Goal: Information Seeking & Learning: Compare options

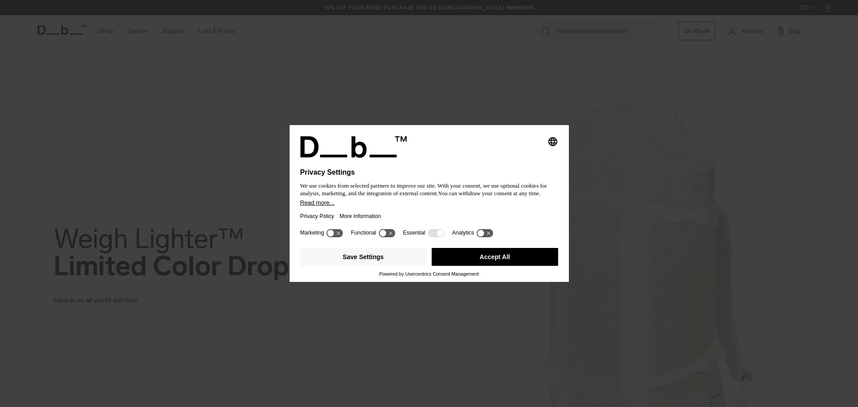
click at [490, 258] on button "Accept All" at bounding box center [495, 257] width 126 height 18
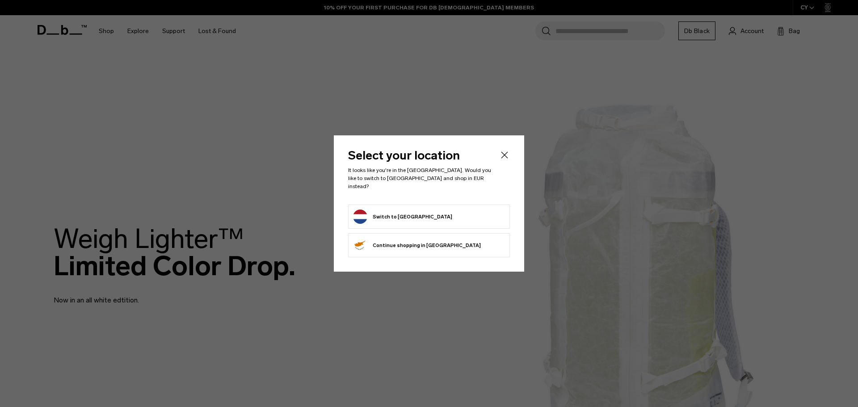
click at [499, 161] on header "Select your location It looks like you're in the Netherlands. Would you like to…" at bounding box center [429, 177] width 162 height 55
click at [468, 217] on form "Switch to Netherlands" at bounding box center [429, 217] width 152 height 14
click at [411, 213] on button "Switch to Netherlands" at bounding box center [402, 217] width 99 height 14
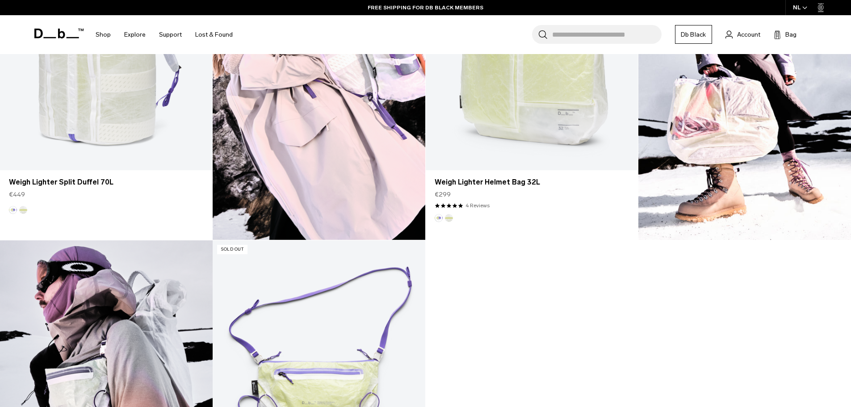
scroll to position [1072, 0]
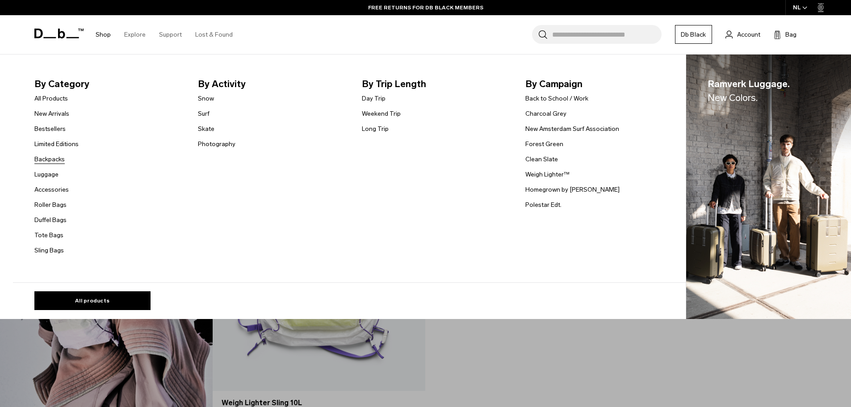
click at [50, 159] on link "Backpacks" at bounding box center [49, 159] width 30 height 9
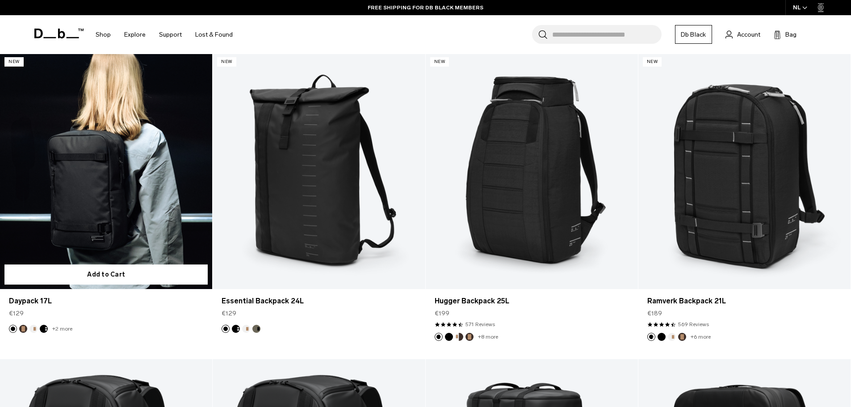
scroll to position [1162, 0]
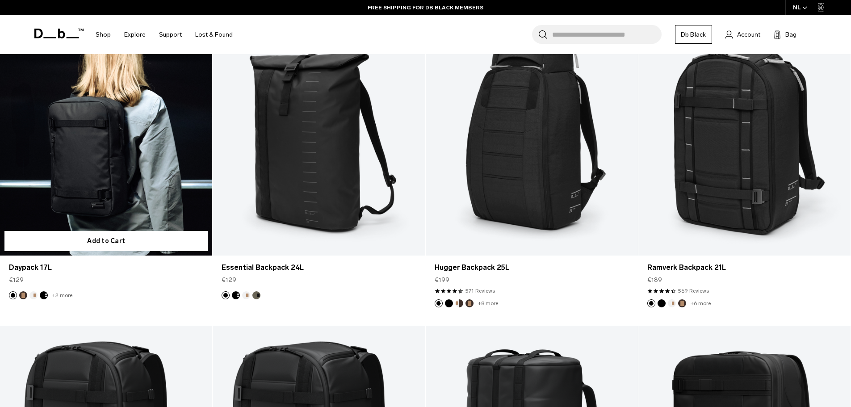
click at [134, 160] on link "Daypack 17L" at bounding box center [106, 137] width 212 height 236
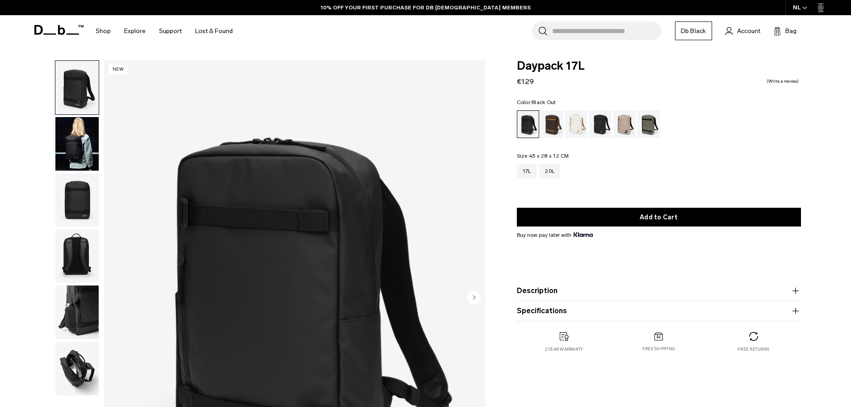
click at [84, 138] on img "button" at bounding box center [76, 144] width 43 height 54
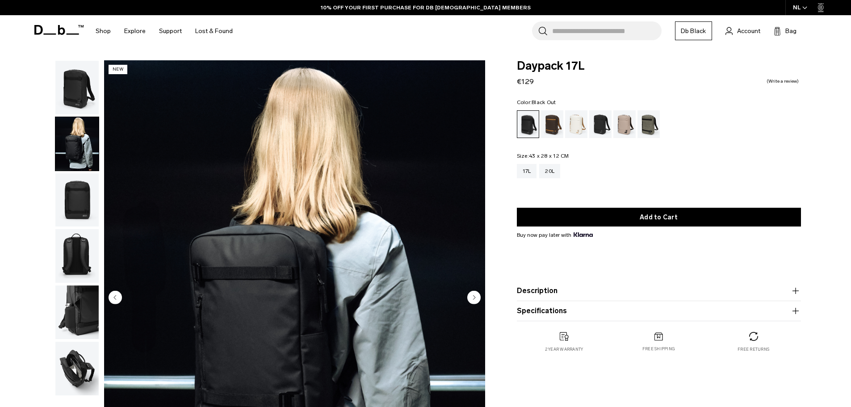
click at [71, 205] on img "button" at bounding box center [76, 200] width 43 height 54
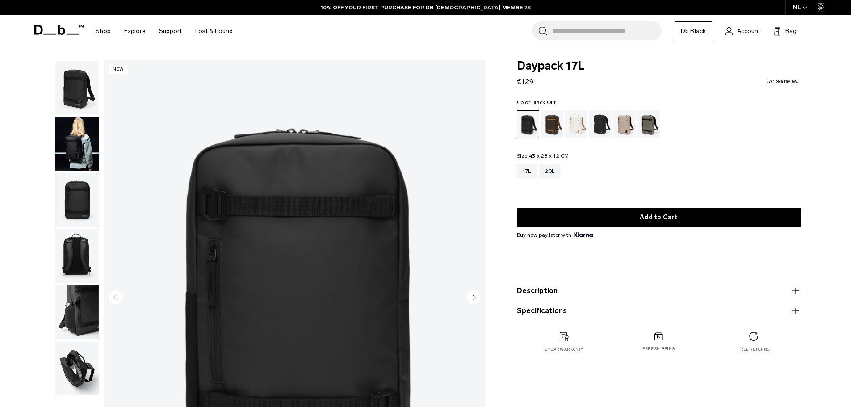
click at [97, 273] on img "button" at bounding box center [76, 256] width 43 height 54
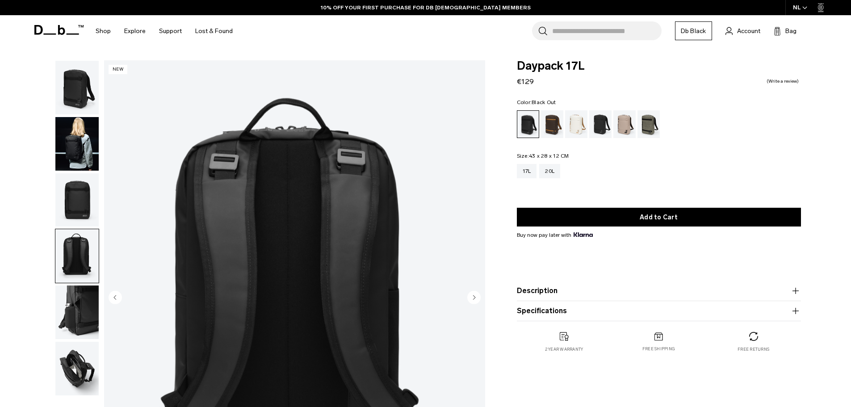
click at [80, 317] on img "button" at bounding box center [76, 312] width 43 height 54
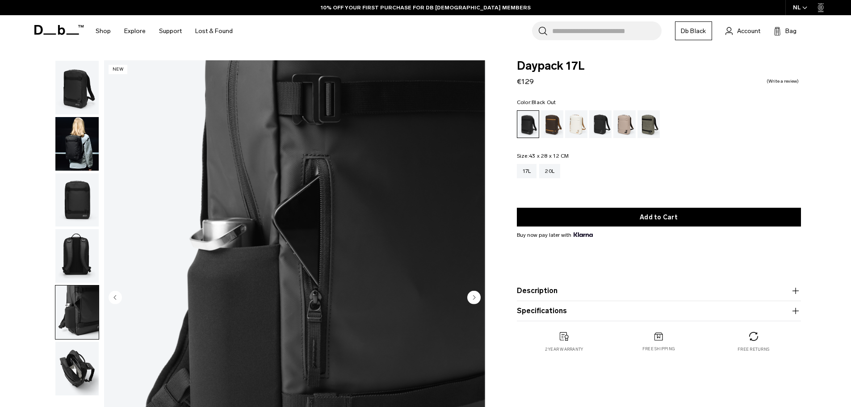
click at [85, 370] on img "button" at bounding box center [76, 369] width 43 height 54
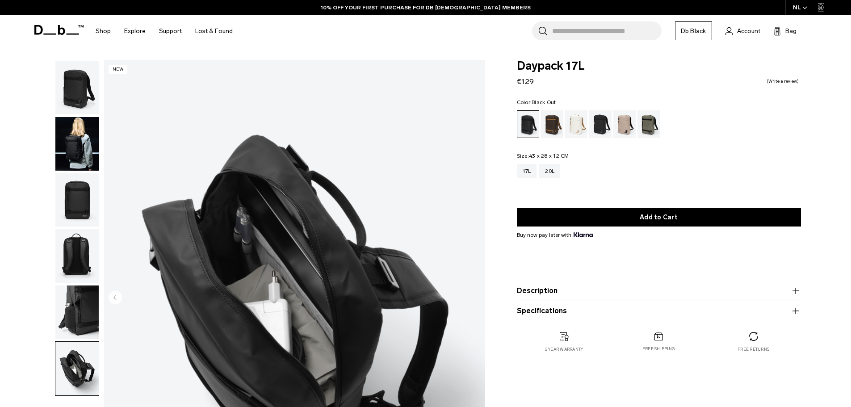
click at [105, 308] on img "6 / 6" at bounding box center [294, 298] width 381 height 476
click at [84, 302] on img "button" at bounding box center [76, 312] width 43 height 54
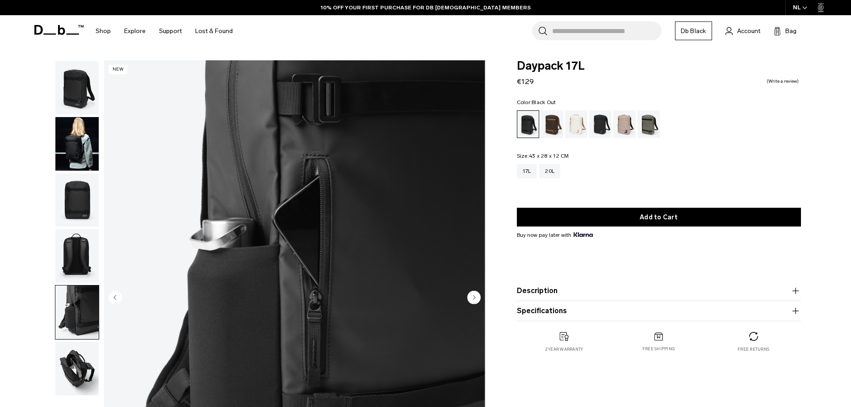
click at [76, 253] on img "button" at bounding box center [76, 256] width 43 height 54
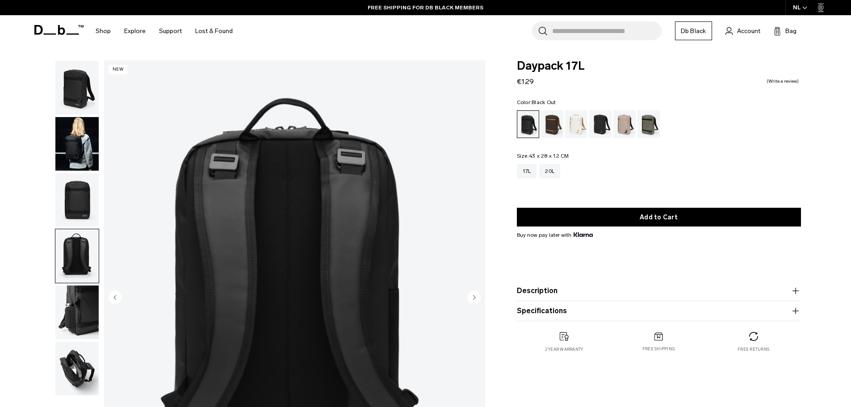
click at [70, 214] on img "button" at bounding box center [76, 200] width 43 height 54
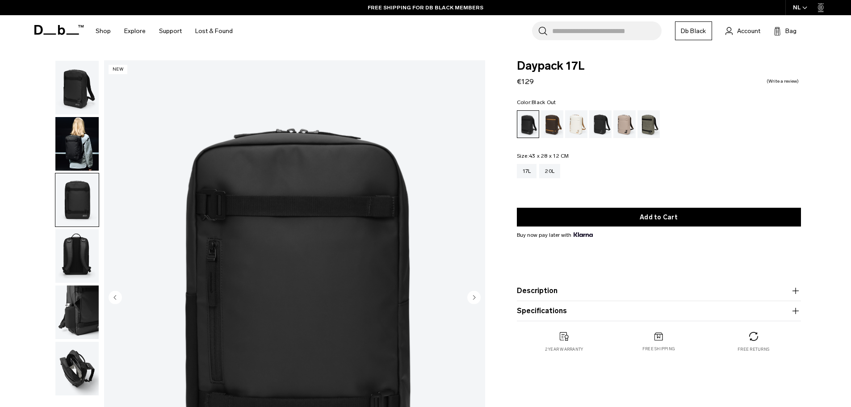
click at [76, 173] on img "button" at bounding box center [76, 200] width 43 height 54
click at [66, 150] on img "button" at bounding box center [76, 144] width 43 height 54
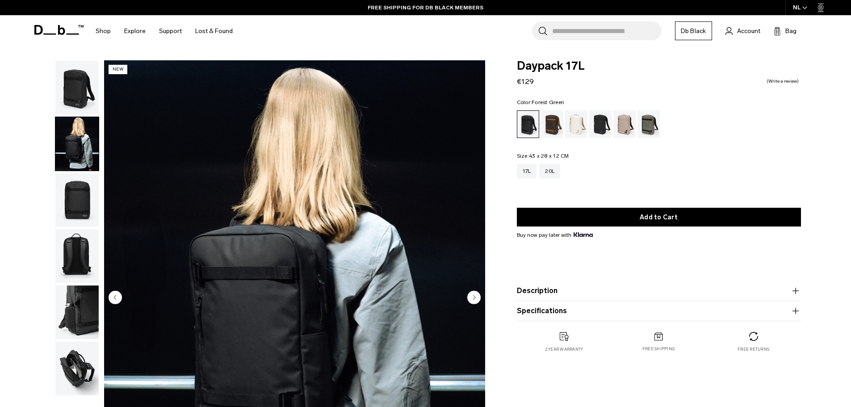
click at [646, 127] on div "Forest Green" at bounding box center [649, 124] width 23 height 28
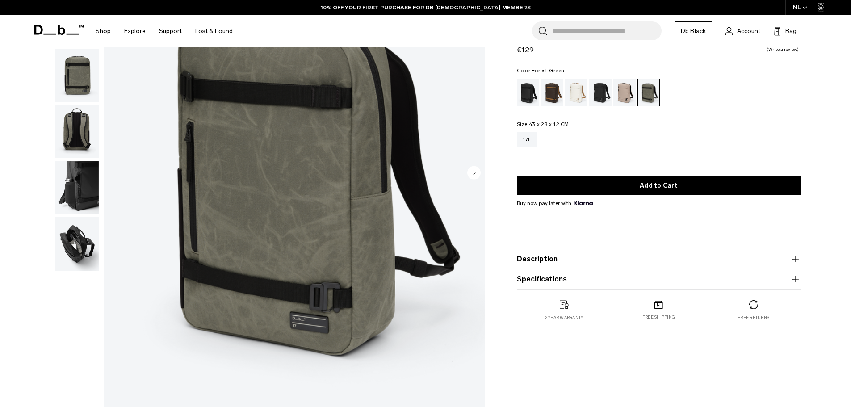
scroll to position [134, 0]
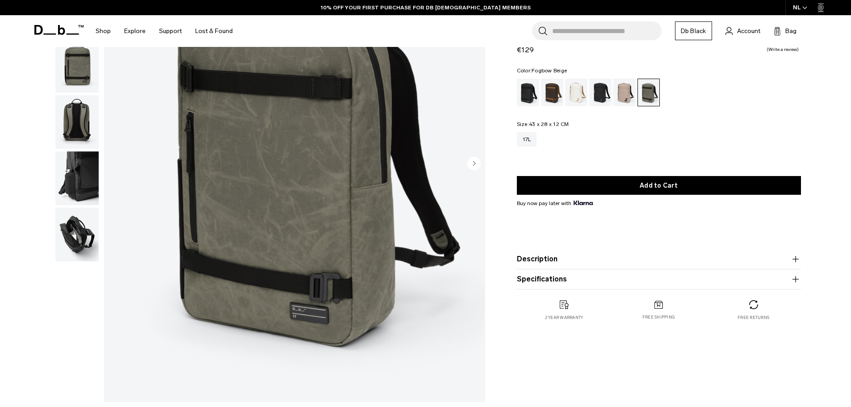
click at [618, 99] on div "Fogbow Beige" at bounding box center [624, 93] width 23 height 28
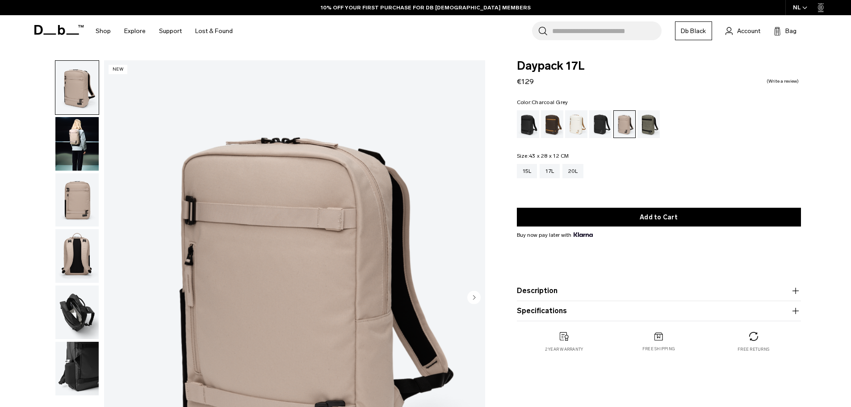
click at [599, 115] on div "Charcoal Grey" at bounding box center [600, 124] width 23 height 28
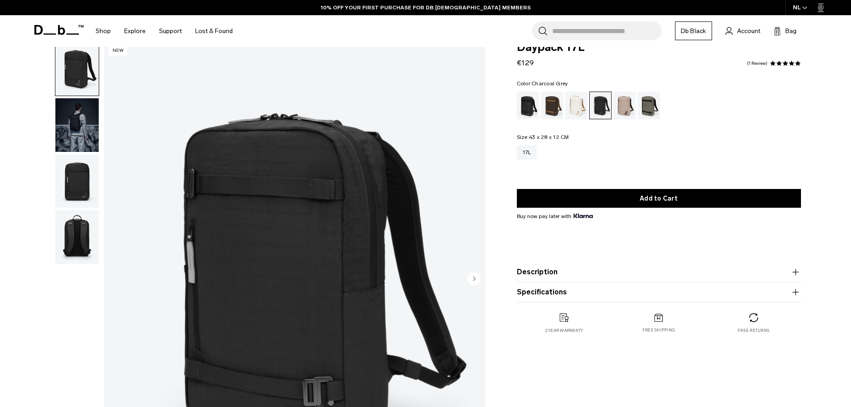
scroll to position [45, 0]
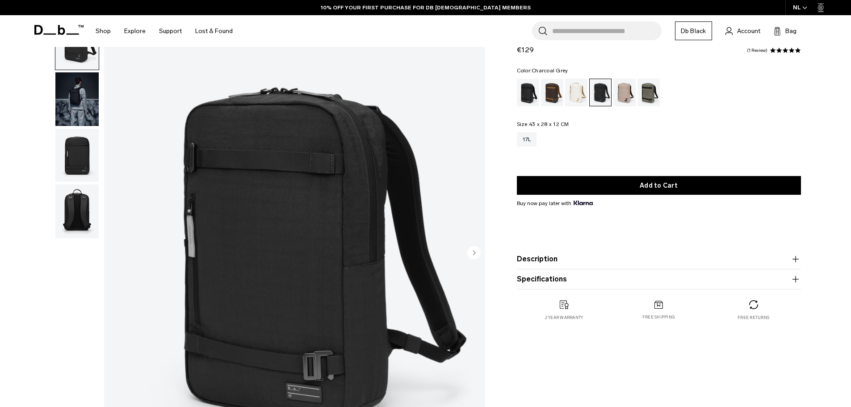
drag, startPoint x: 94, startPoint y: 100, endPoint x: 87, endPoint y: 107, distance: 10.7
click at [93, 100] on img "button" at bounding box center [76, 99] width 43 height 54
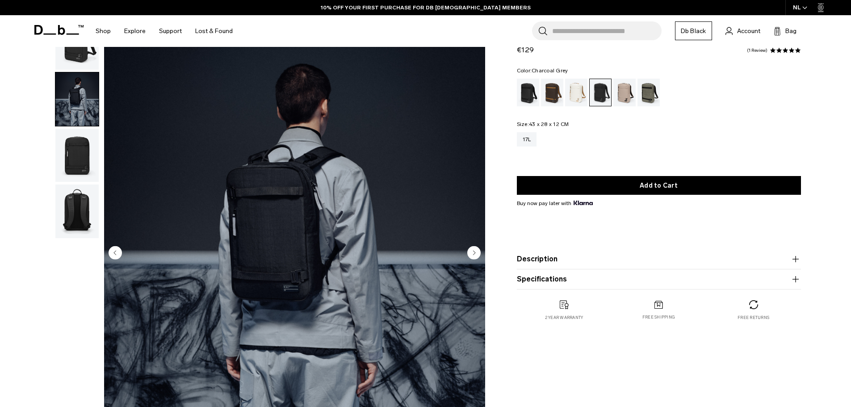
click at [69, 160] on img "button" at bounding box center [76, 156] width 43 height 54
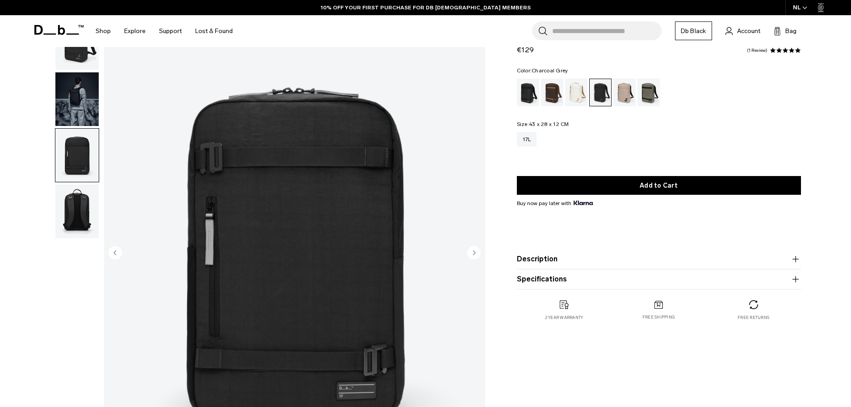
click at [69, 209] on img "button" at bounding box center [76, 212] width 43 height 54
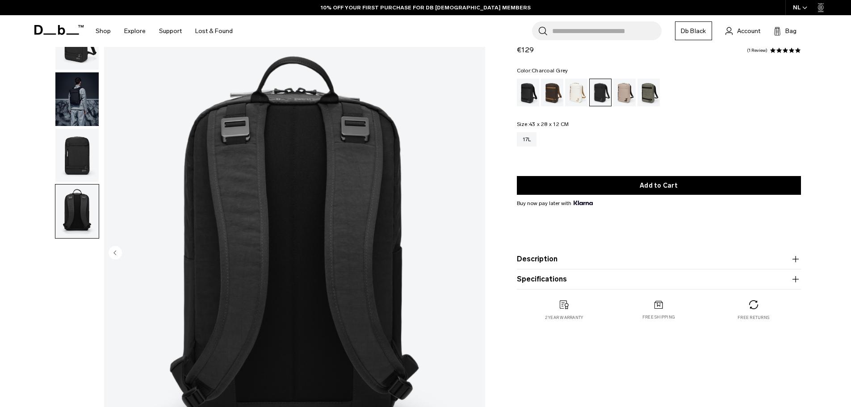
click at [76, 172] on img "button" at bounding box center [76, 156] width 43 height 54
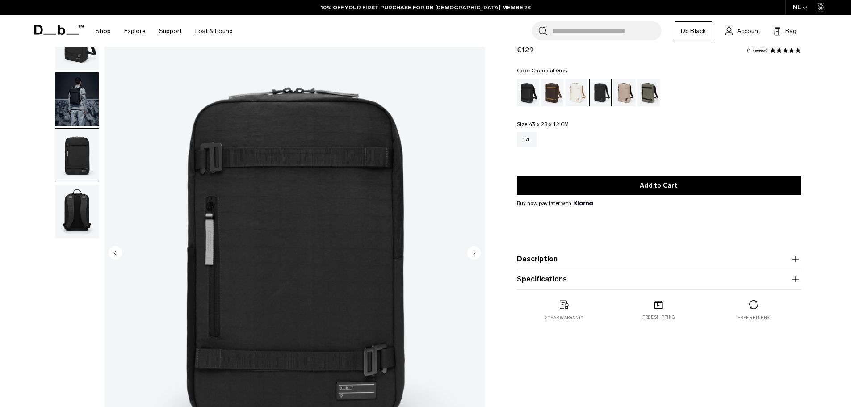
click at [73, 103] on img "button" at bounding box center [76, 99] width 43 height 54
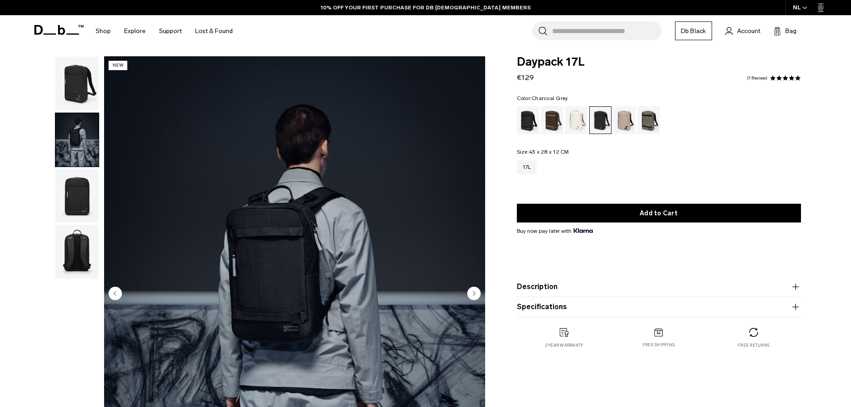
scroll to position [0, 0]
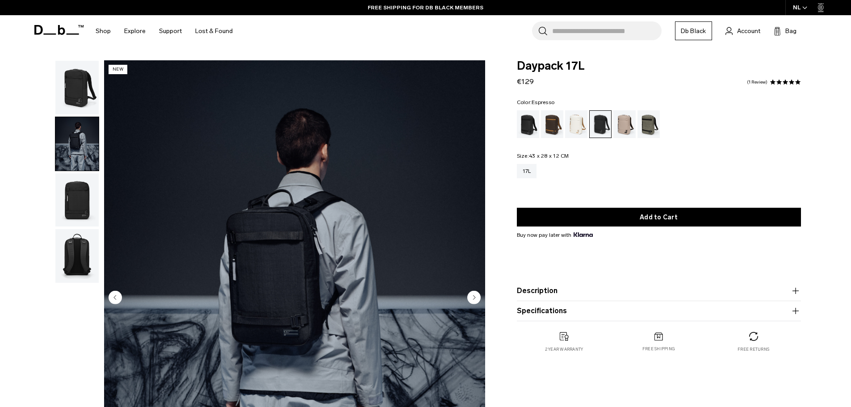
click at [551, 115] on div "Espresso" at bounding box center [552, 124] width 23 height 28
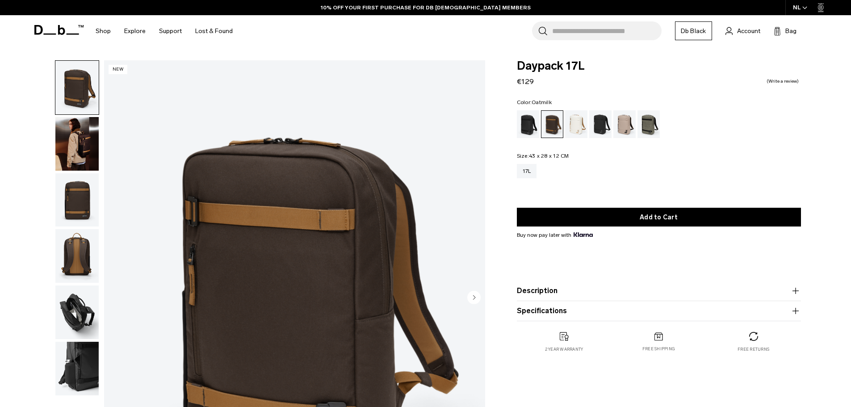
click at [573, 123] on div "Oatmilk" at bounding box center [576, 124] width 23 height 28
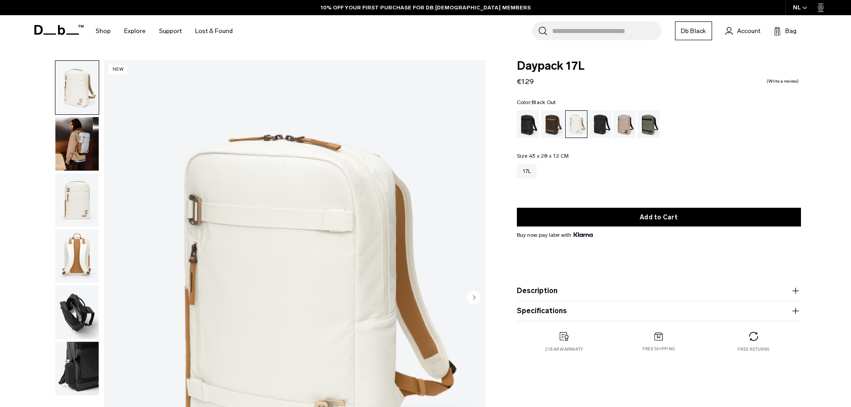
click at [530, 120] on div "Black Out" at bounding box center [528, 124] width 23 height 28
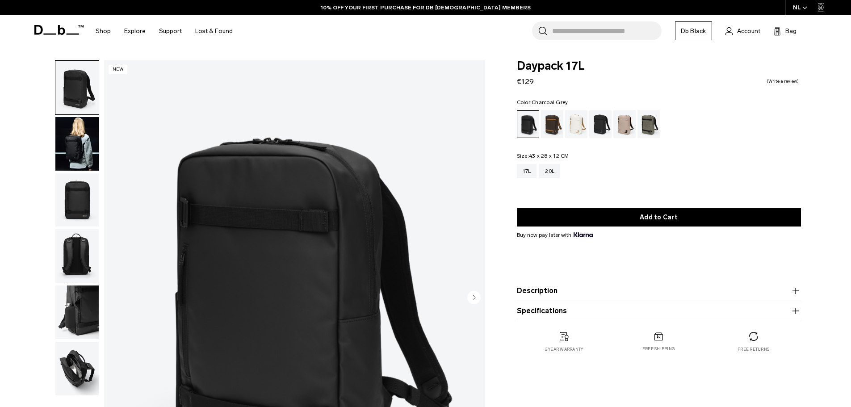
click at [600, 127] on div "Charcoal Grey" at bounding box center [600, 124] width 23 height 28
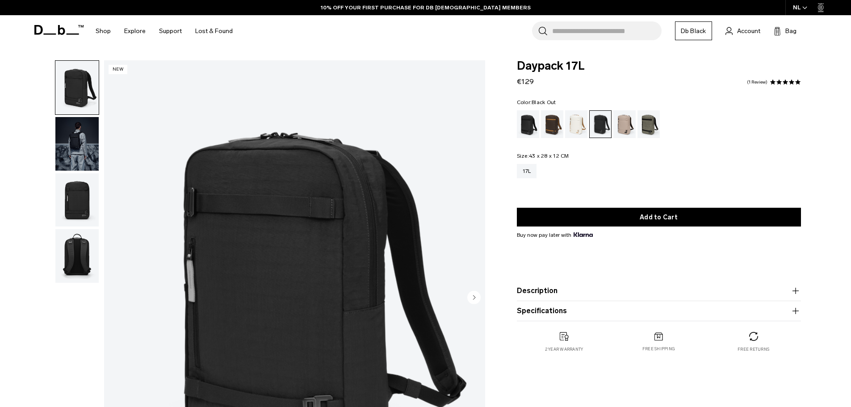
click at [512, 125] on div "Daypack 17L €129 5.0 star rating 1 Review Color: Black Out Out of stock Size: 4…" at bounding box center [659, 215] width 338 height 310
click at [520, 125] on div "Black Out" at bounding box center [528, 124] width 23 height 28
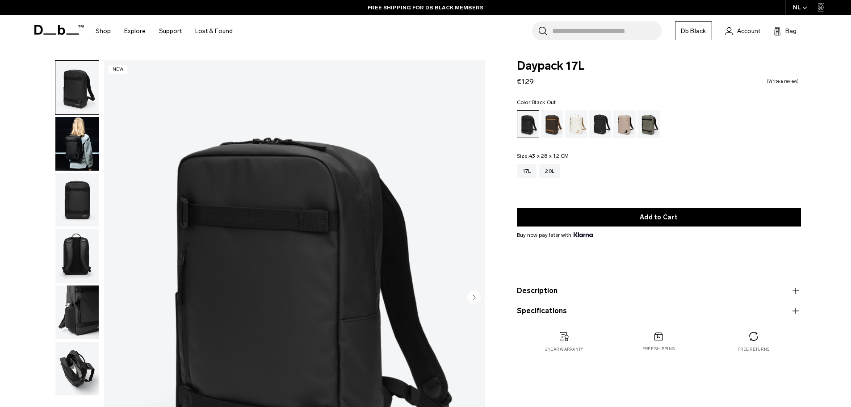
click at [82, 139] on img "button" at bounding box center [76, 144] width 43 height 54
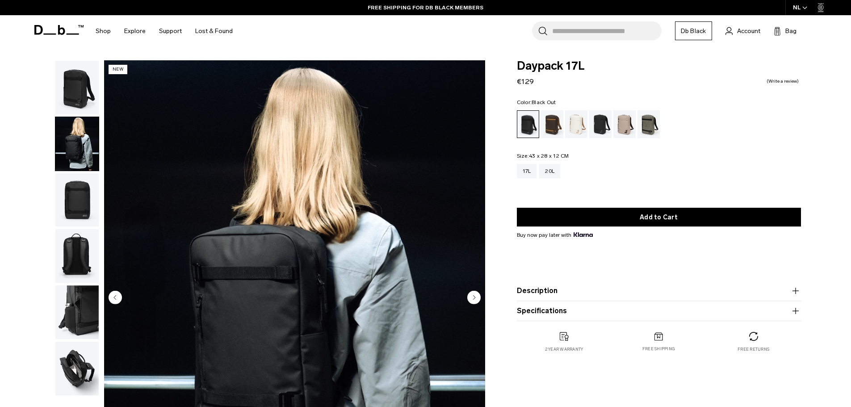
drag, startPoint x: 29, startPoint y: 125, endPoint x: 19, endPoint y: 123, distance: 9.6
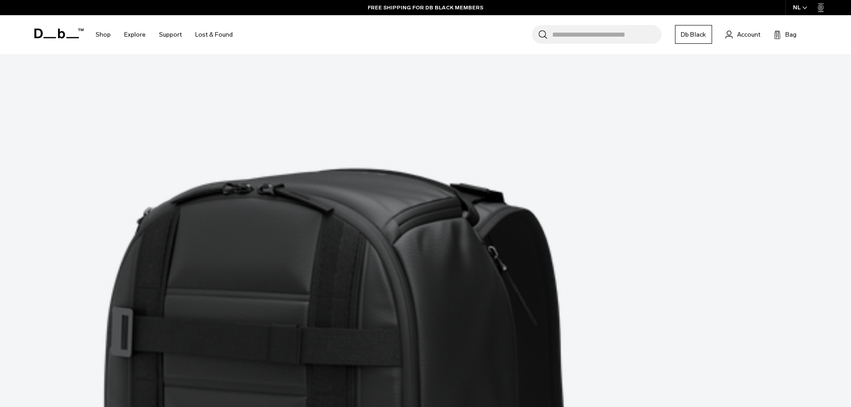
scroll to position [3127, 0]
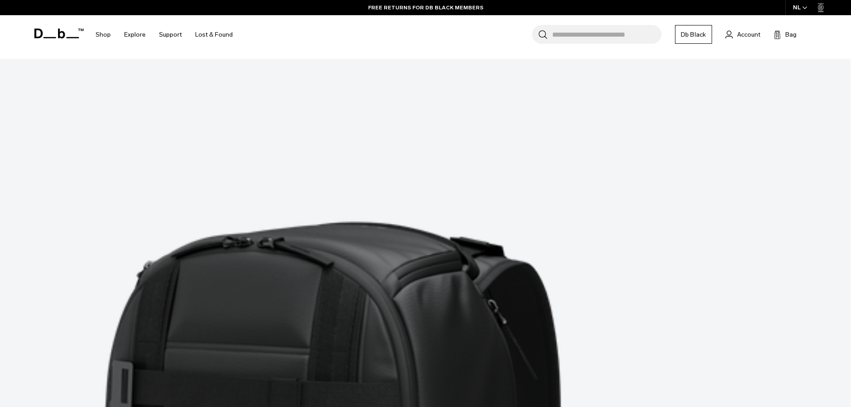
scroll to position [3235, 0]
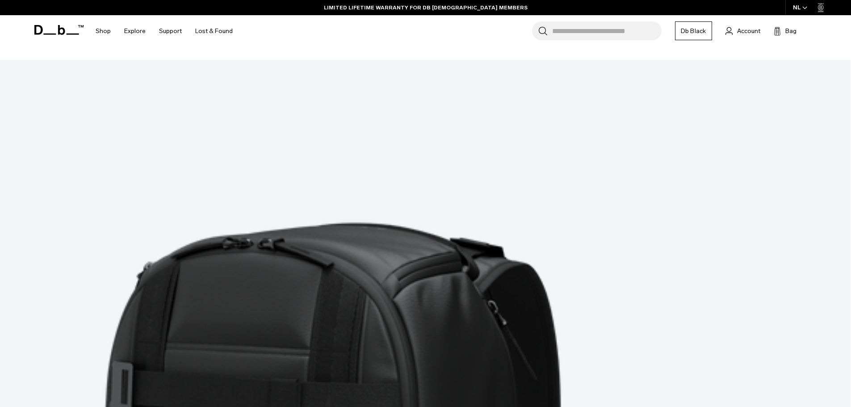
scroll to position [3279, 0]
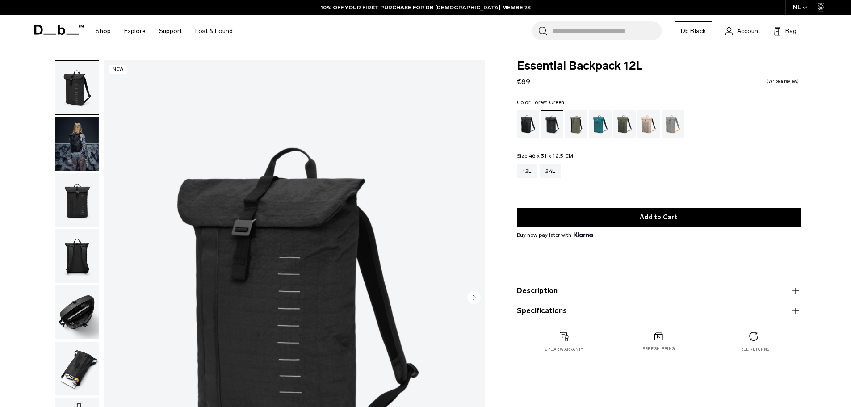
click at [567, 120] on div "Forest Green" at bounding box center [576, 124] width 23 height 28
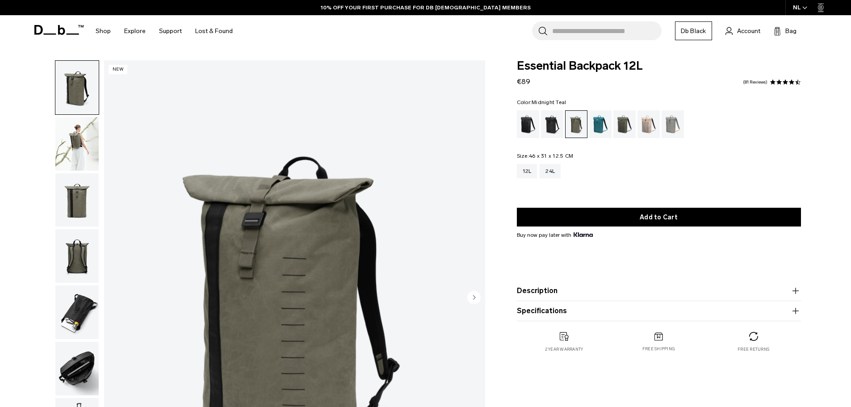
click at [610, 127] on div "Midnight Teal" at bounding box center [600, 124] width 23 height 28
click at [620, 128] on div "Moss Green" at bounding box center [624, 124] width 23 height 28
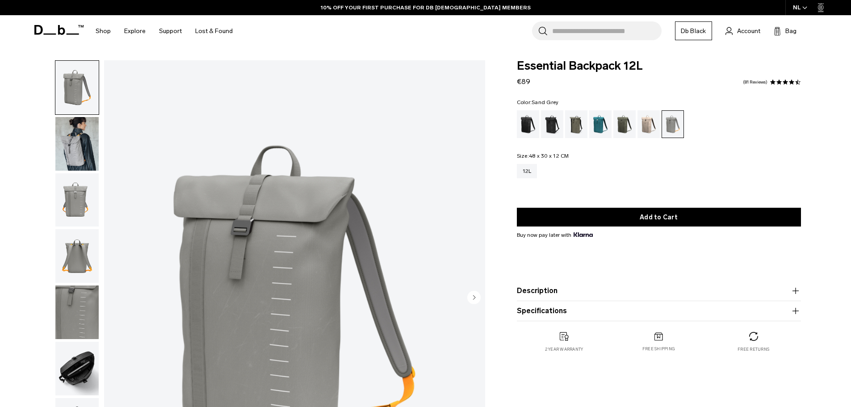
click at [512, 126] on div "Essential Backpack 12L €89 4.5 star rating 81 Reviews Color: Sand Grey Out of s…" at bounding box center [659, 215] width 338 height 310
click at [525, 129] on div "Black Out" at bounding box center [528, 124] width 23 height 28
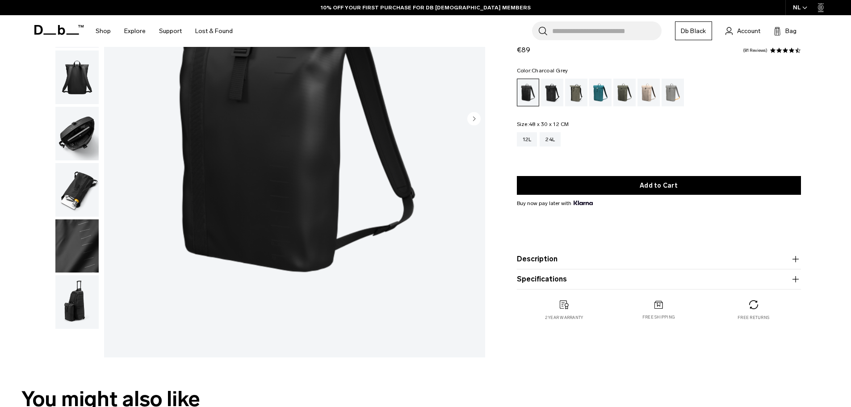
click at [547, 97] on div "Charcoal Grey" at bounding box center [552, 93] width 23 height 28
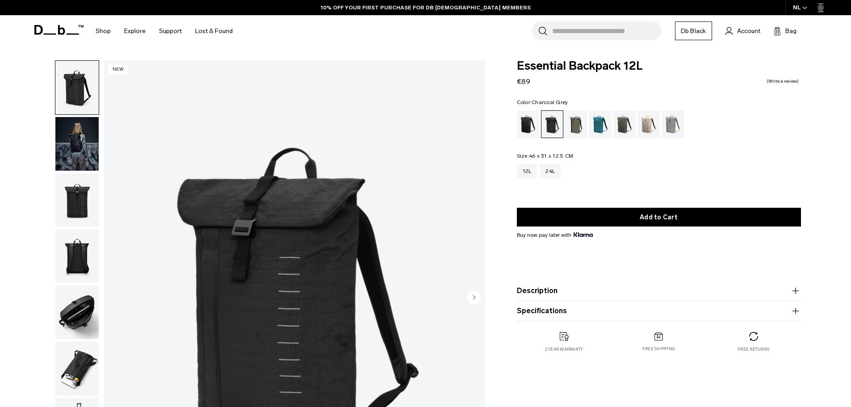
drag, startPoint x: 541, startPoint y: 121, endPoint x: 527, endPoint y: 123, distance: 14.5
click at [540, 121] on ul at bounding box center [659, 124] width 284 height 28
click at [527, 123] on div "Black Out" at bounding box center [528, 124] width 23 height 28
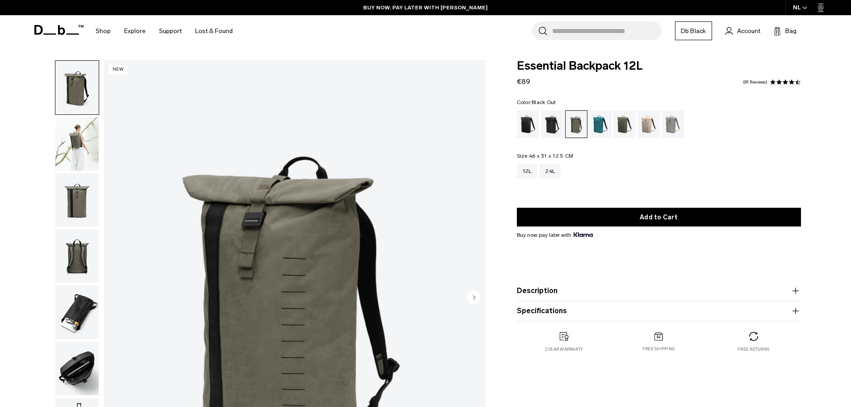
click at [533, 121] on div "Black Out" at bounding box center [528, 124] width 23 height 28
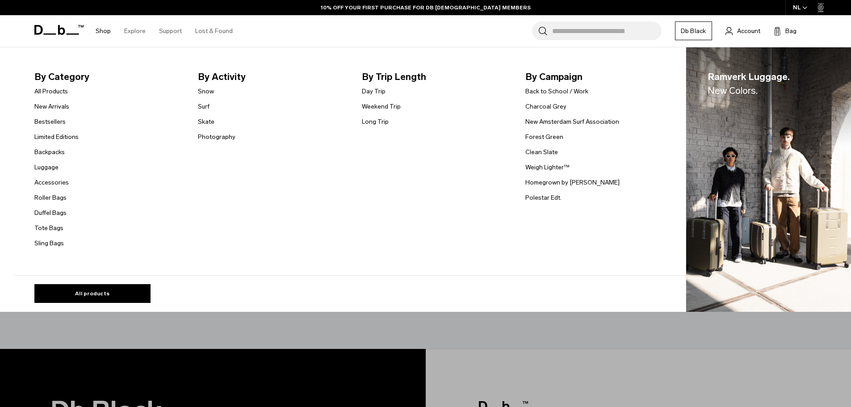
scroll to position [3127, 0]
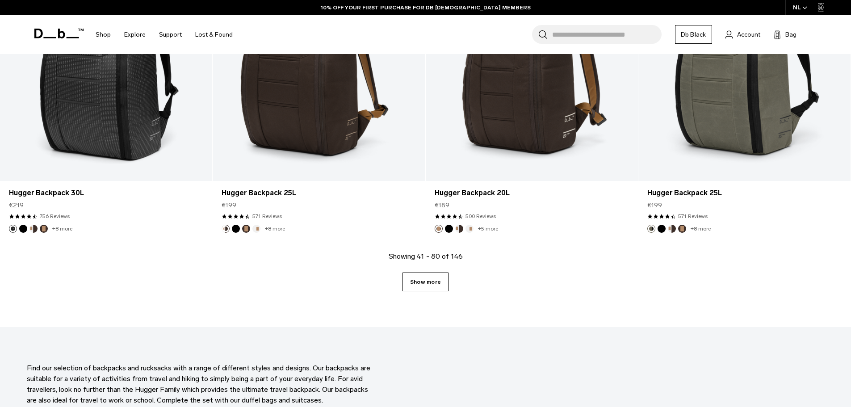
click at [428, 274] on link "Show more" at bounding box center [426, 282] width 46 height 19
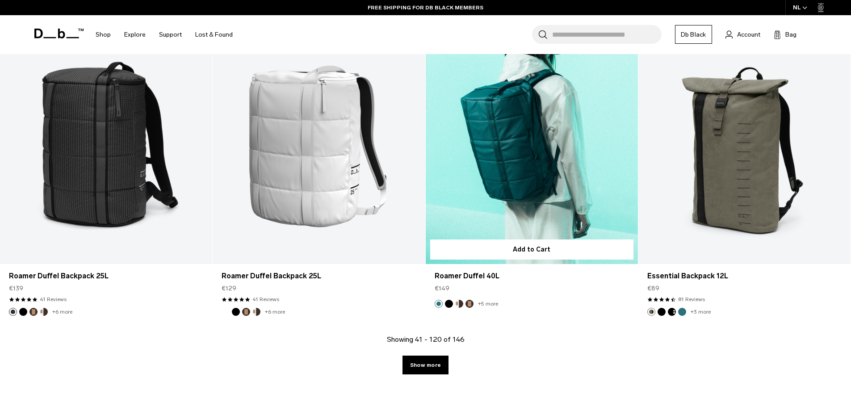
scroll to position [6275, 0]
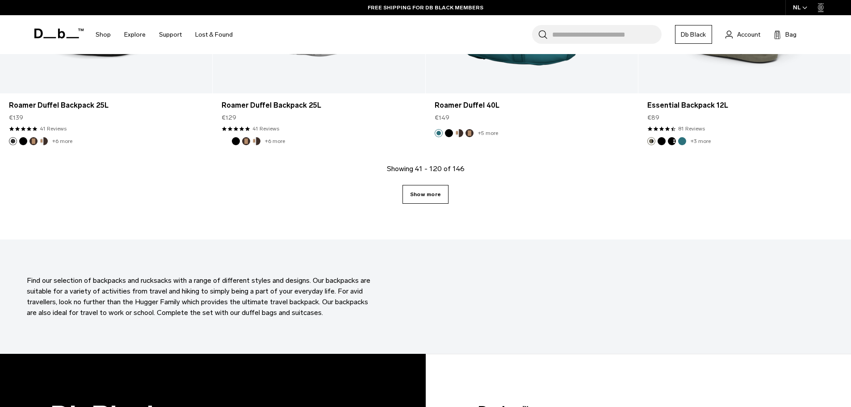
click at [427, 195] on link "Show more" at bounding box center [426, 194] width 46 height 19
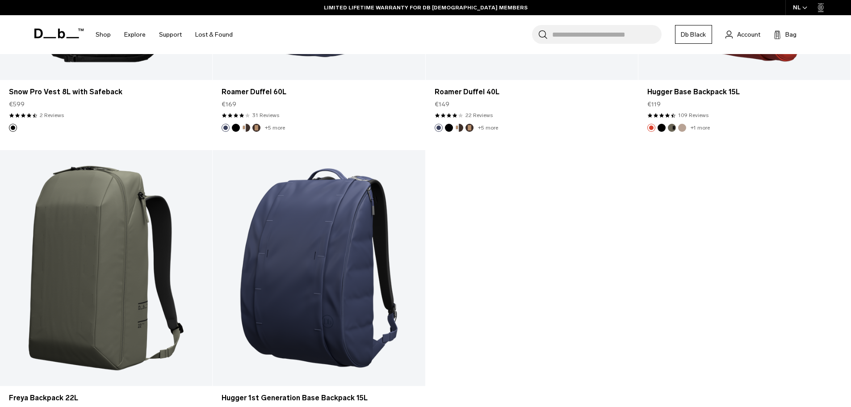
scroll to position [8241, 0]
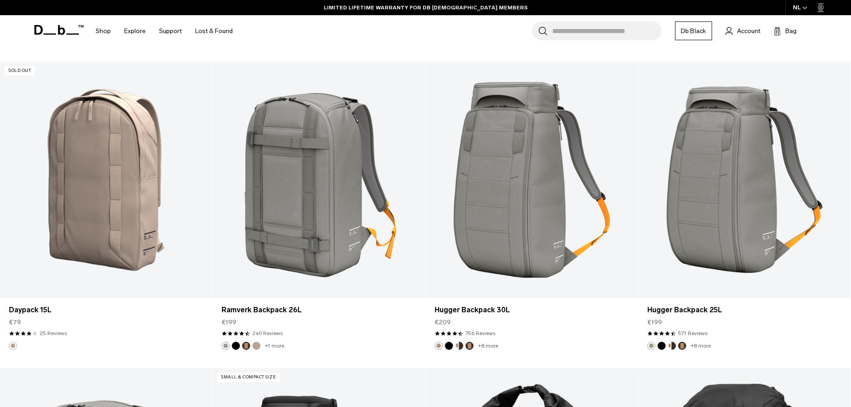
drag, startPoint x: 659, startPoint y: 115, endPoint x: 639, endPoint y: 34, distance: 84.0
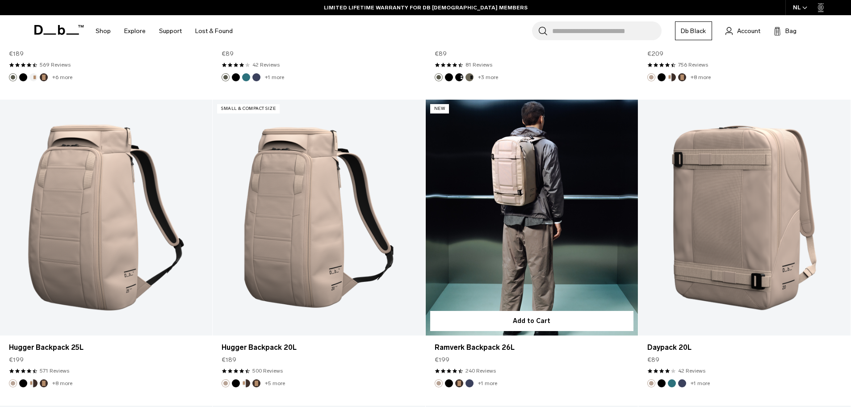
scroll to position [174, 0]
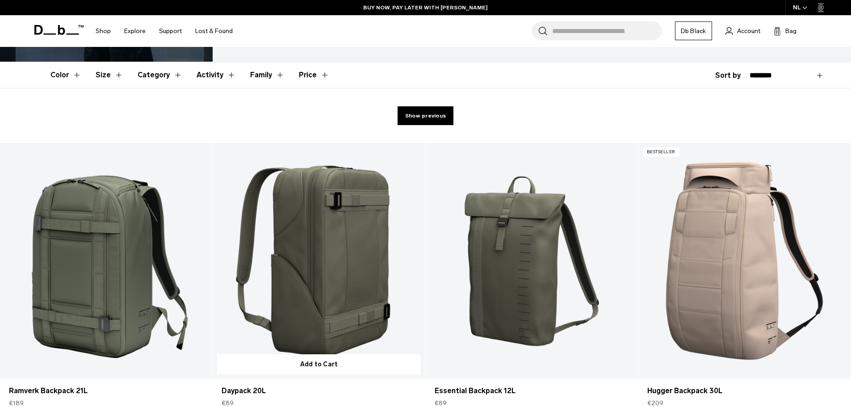
click at [291, 241] on link "Daypack 20L" at bounding box center [319, 261] width 212 height 236
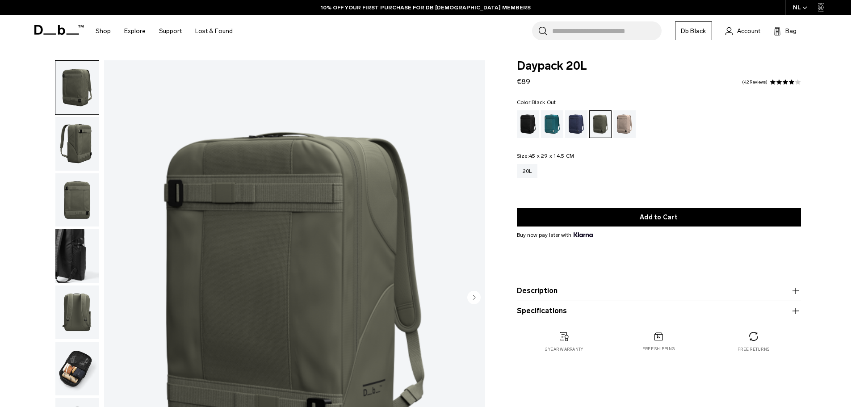
click at [531, 119] on div "Black Out" at bounding box center [528, 124] width 23 height 28
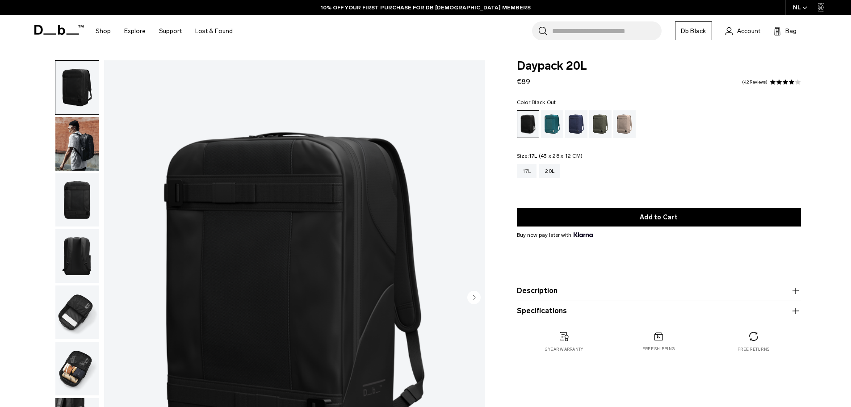
click at [525, 175] on div "17L" at bounding box center [527, 171] width 20 height 14
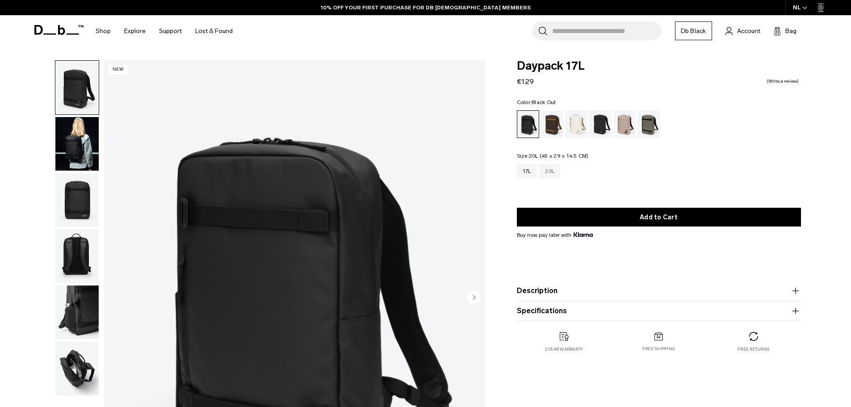
click at [542, 170] on div "20L" at bounding box center [549, 171] width 21 height 14
